Goal: Information Seeking & Learning: Learn about a topic

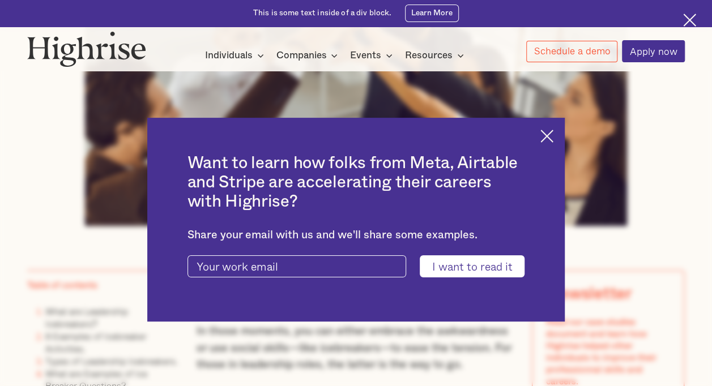
scroll to position [510, 0]
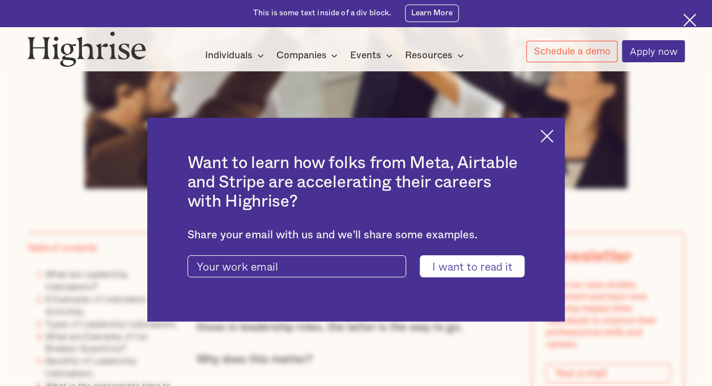
click at [553, 130] on img at bounding box center [546, 136] width 13 height 13
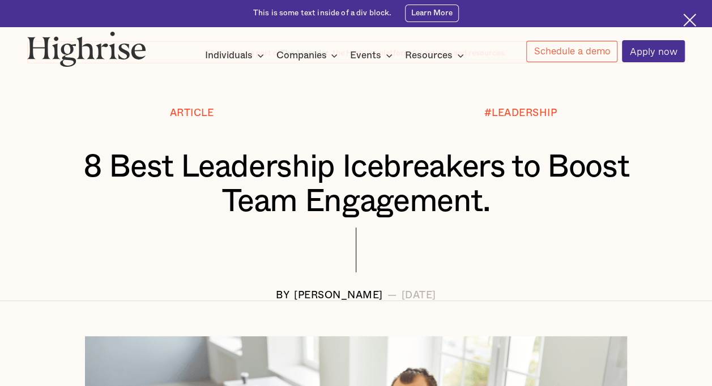
scroll to position [0, 0]
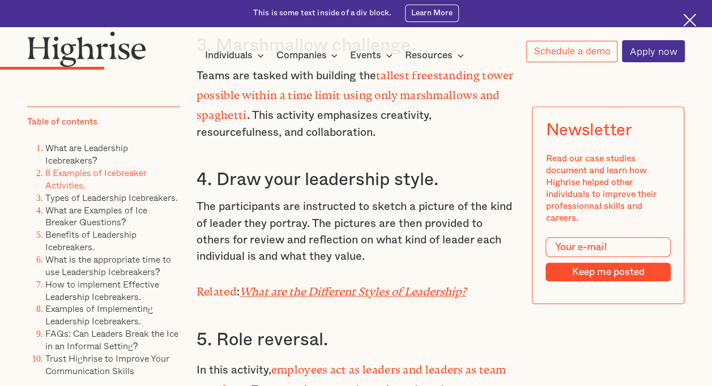
scroll to position [2435, 0]
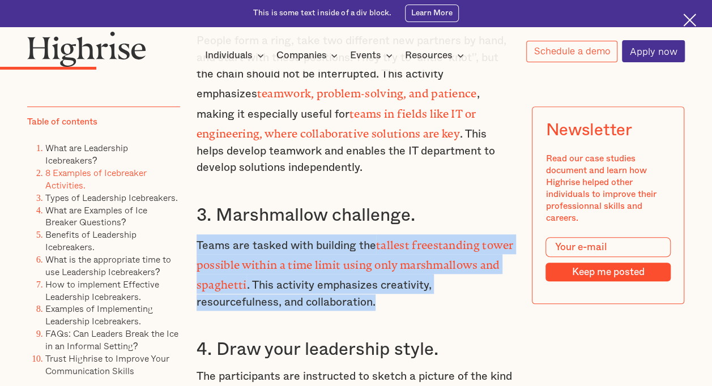
drag, startPoint x: 374, startPoint y: 289, endPoint x: 191, endPoint y: 237, distance: 190.0
drag, startPoint x: 191, startPoint y: 237, endPoint x: 253, endPoint y: 253, distance: 63.0
copy p "Teams are tasked with building the tallest freestanding tower possible within a…"
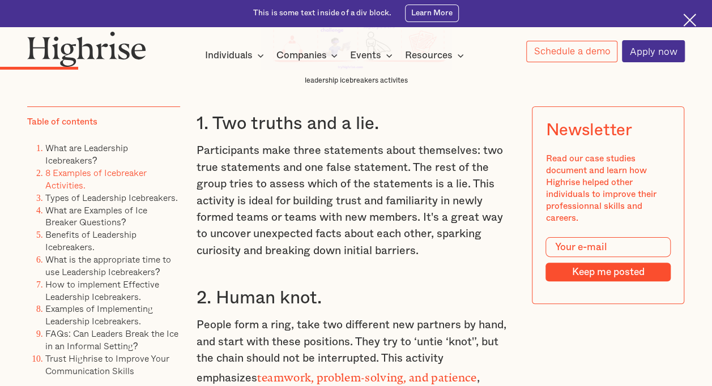
scroll to position [2152, 0]
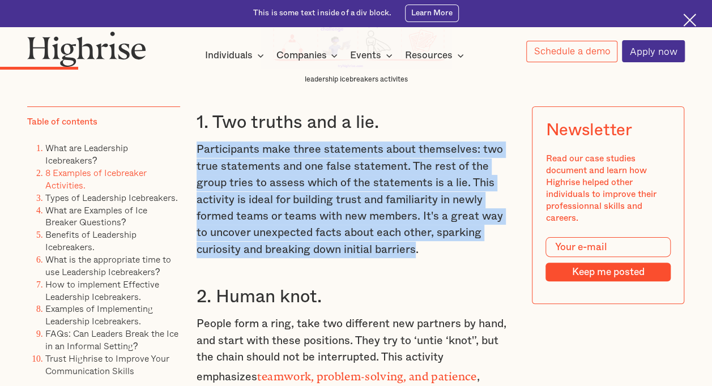
drag, startPoint x: 369, startPoint y: 247, endPoint x: 191, endPoint y: 146, distance: 204.4
copy p "Participants make three statements about themselves: two true statements and on…"
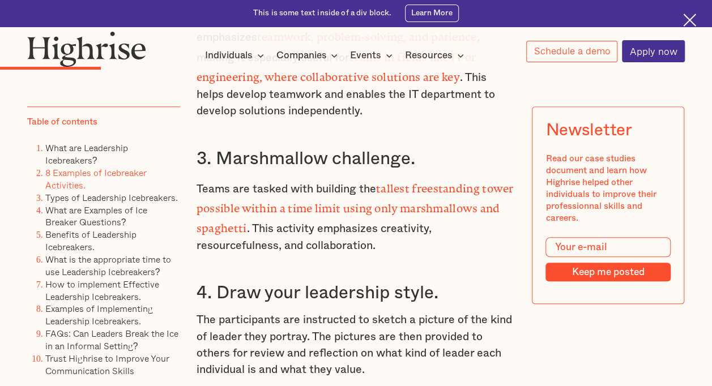
scroll to position [2662, 0]
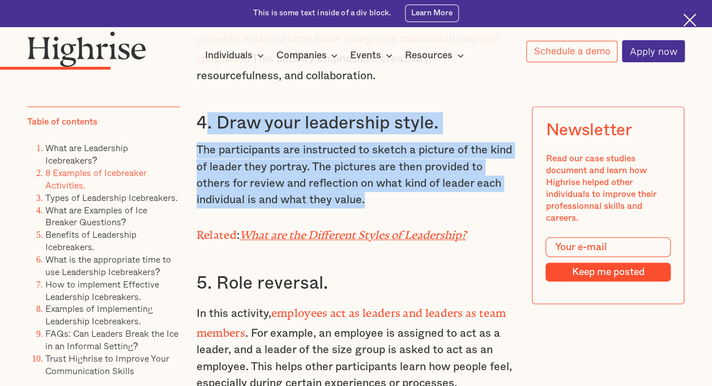
drag, startPoint x: 364, startPoint y: 189, endPoint x: 201, endPoint y: 111, distance: 180.3
drag, startPoint x: 201, startPoint y: 111, endPoint x: 251, endPoint y: 117, distance: 50.2
copy div ". Draw your leadership style. The participants are instructed to sketch a pictu…"
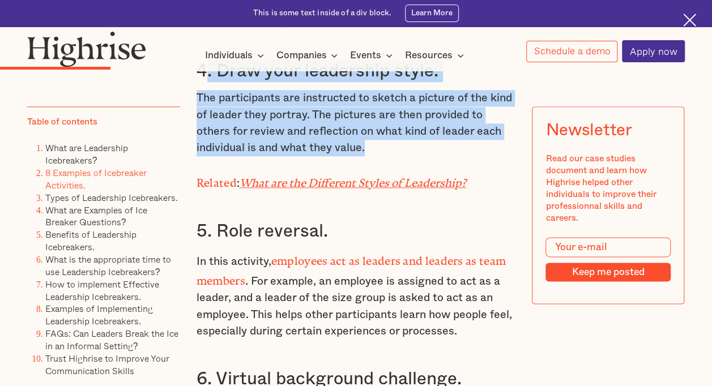
scroll to position [2775, 0]
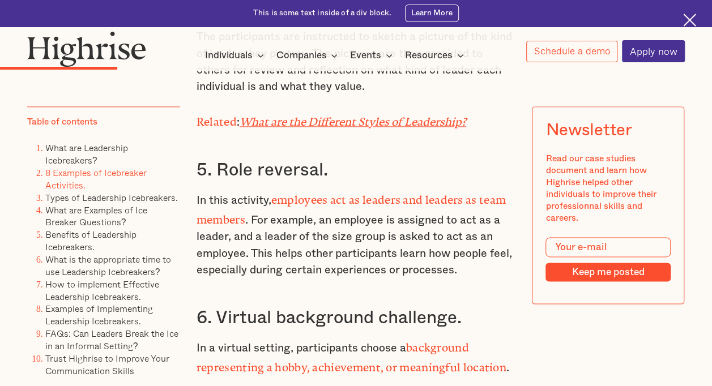
click at [285, 230] on p "In this activity, employees act as leaders and leaders as team members . For ex…" at bounding box center [356, 234] width 319 height 90
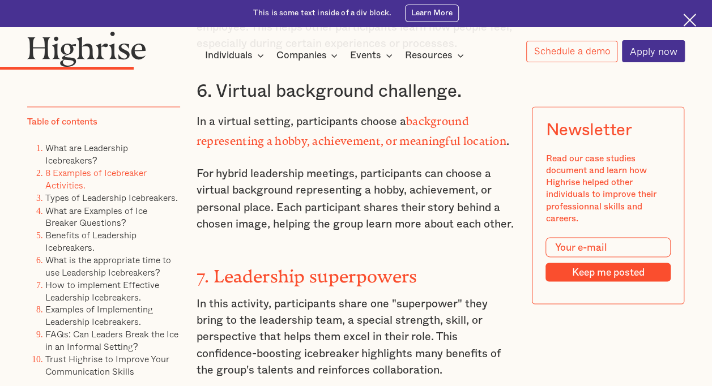
scroll to position [3058, 0]
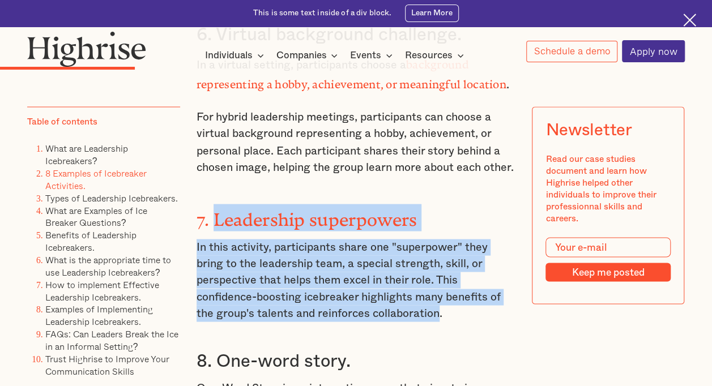
drag, startPoint x: 438, startPoint y: 292, endPoint x: 211, endPoint y: 195, distance: 246.9
drag, startPoint x: 211, startPoint y: 195, endPoint x: 300, endPoint y: 241, distance: 99.5
copy div "Leadership superpowers In this activity, participants share one "superpower" th…"
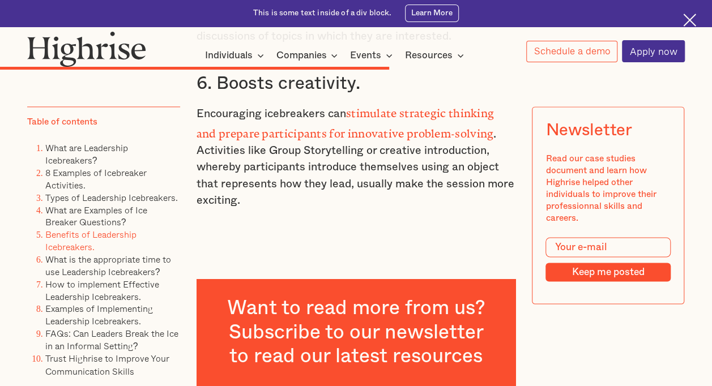
scroll to position [6965, 0]
